Goal: Go to known website: Access a specific website the user already knows

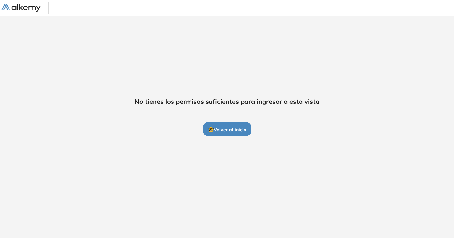
click at [27, 7] on img at bounding box center [20, 8] width 39 height 8
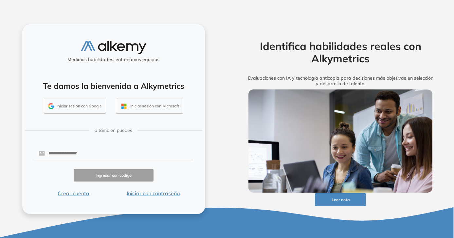
click at [80, 108] on button "Iniciar sesión con Google" at bounding box center [75, 106] width 62 height 15
